Goal: Task Accomplishment & Management: Complete application form

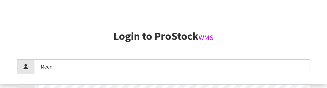
scroll to position [88, 0]
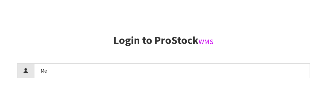
type input "M"
type input "[PERSON_NAME]"
click at [99, 19] on aside "Login to ProStock WMS [PERSON_NAME] Login × Close Incorrect password Version 1.…" at bounding box center [163, 44] width 327 height 88
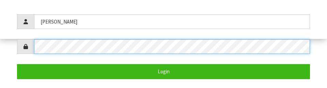
scroll to position [139, 0]
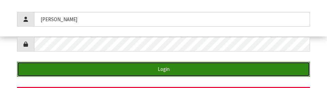
click at [265, 64] on button "Login" at bounding box center [163, 69] width 293 height 15
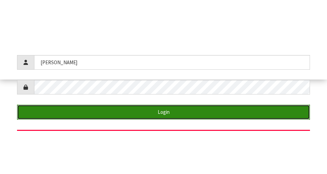
scroll to position [174, 0]
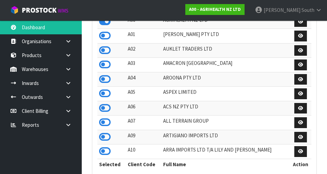
scroll to position [540, 235]
click at [102, 107] on icon at bounding box center [105, 108] width 12 height 10
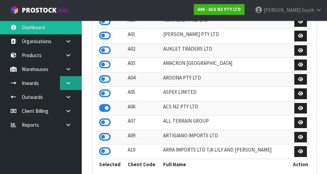
click at [64, 86] on link at bounding box center [71, 83] width 22 height 14
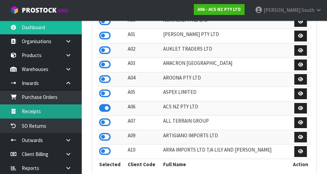
click at [64, 111] on link "Receipts" at bounding box center [41, 112] width 82 height 14
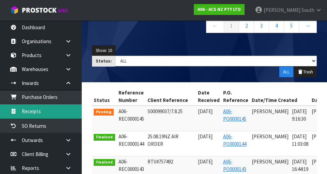
scroll to position [0, 58]
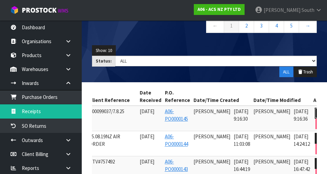
click at [315, 111] on link at bounding box center [321, 113] width 13 height 11
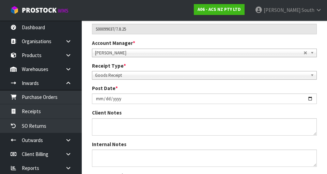
scroll to position [347, 0]
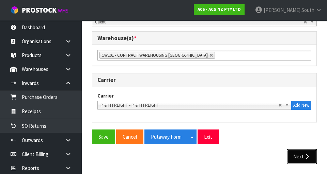
click at [303, 156] on button "Next" at bounding box center [302, 156] width 30 height 15
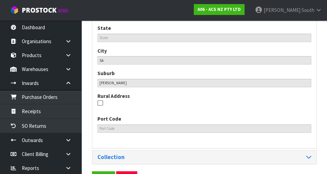
scroll to position [443, 0]
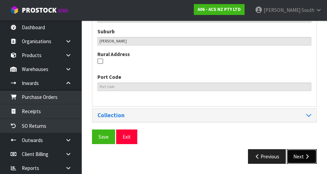
click at [300, 154] on button "Next" at bounding box center [302, 156] width 30 height 15
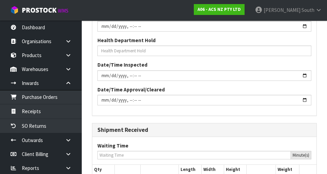
scroll to position [743, 0]
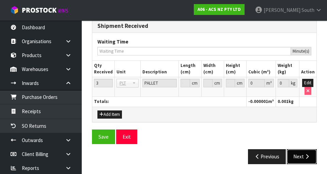
click at [301, 150] on button "Next" at bounding box center [302, 156] width 30 height 15
click at [256, 85] on input "0" at bounding box center [256, 83] width 16 height 9
click at [308, 81] on button "Edit" at bounding box center [307, 83] width 11 height 8
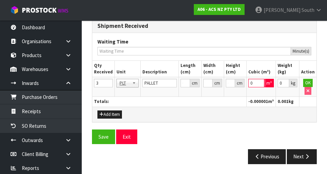
click at [255, 82] on input "0" at bounding box center [256, 83] width 16 height 9
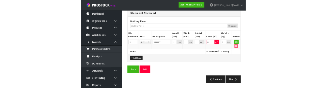
scroll to position [740, 0]
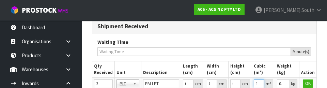
type input "1"
click at [284, 83] on input "0.001" at bounding box center [283, 83] width 12 height 9
type input "11"
click at [272, 37] on div "Waiting Time Minute(s)" at bounding box center [204, 47] width 224 height 28
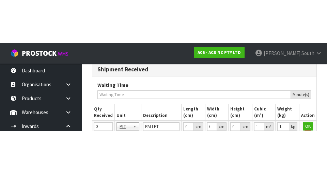
scroll to position [743, 0]
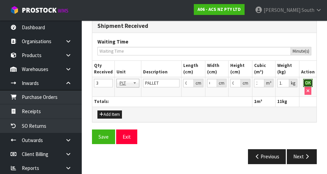
click at [307, 82] on button "OK" at bounding box center [308, 83] width 10 height 8
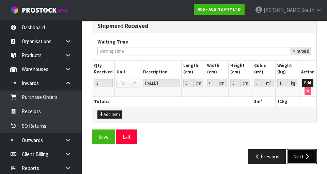
click at [307, 157] on icon "button" at bounding box center [307, 156] width 6 height 5
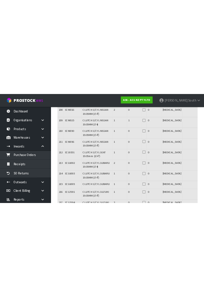
scroll to position [0, 0]
